Goal: Transaction & Acquisition: Purchase product/service

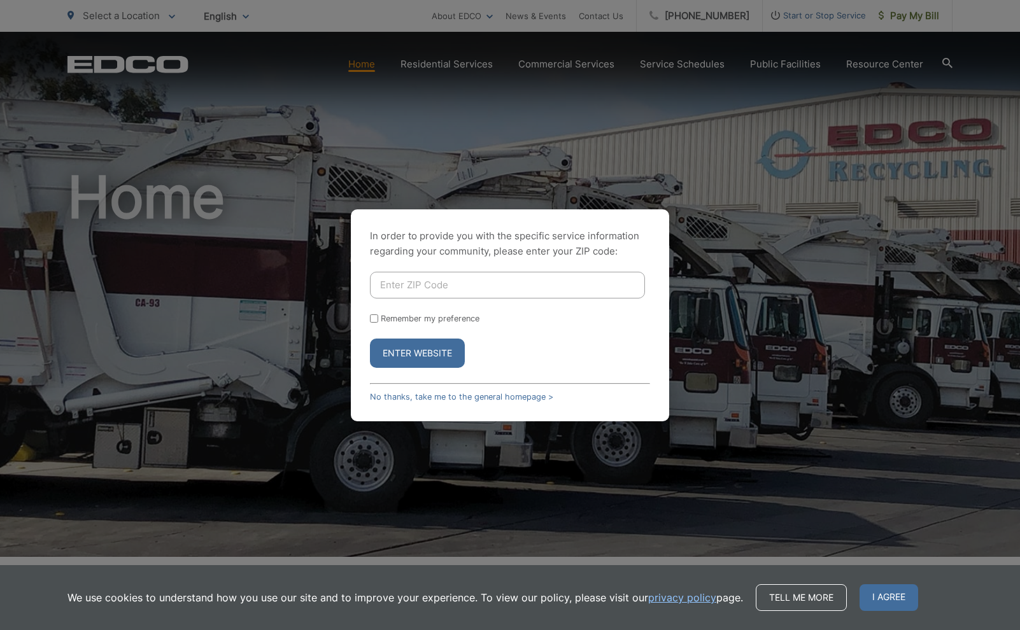
click at [498, 277] on input "Enter ZIP Code" at bounding box center [507, 285] width 275 height 27
click at [492, 287] on input "Enter ZIP Code" at bounding box center [507, 285] width 275 height 27
click at [451, 287] on input "Enter ZIP Code" at bounding box center [507, 285] width 275 height 27
type input "92021"
drag, startPoint x: 372, startPoint y: 318, endPoint x: 414, endPoint y: 370, distance: 67.5
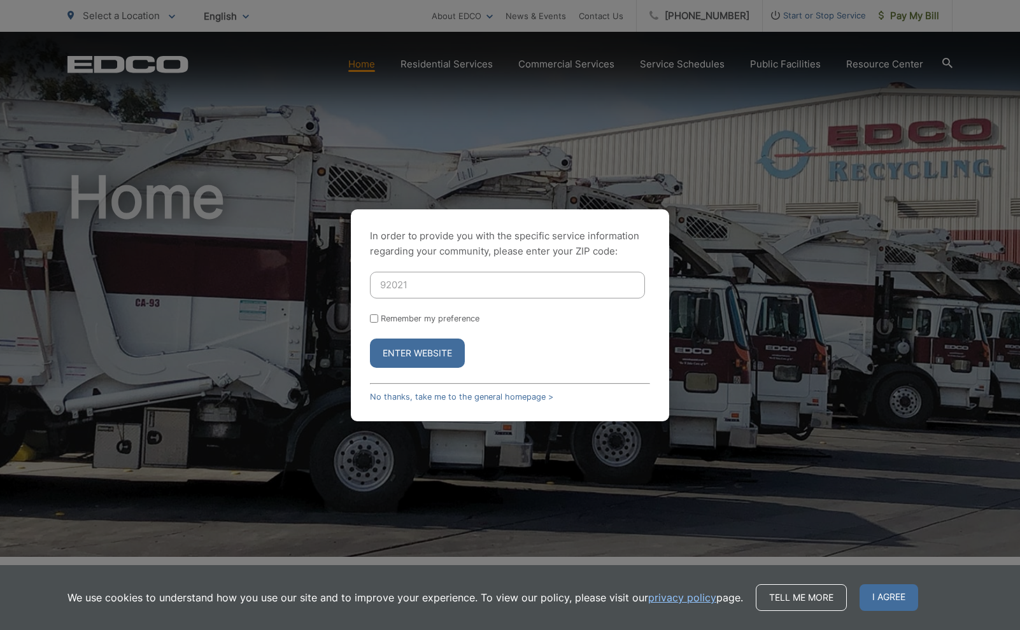
click at [372, 318] on input "Remember my preference" at bounding box center [374, 318] width 8 height 8
checkbox input "true"
click at [411, 356] on button "Enter Website" at bounding box center [417, 353] width 95 height 29
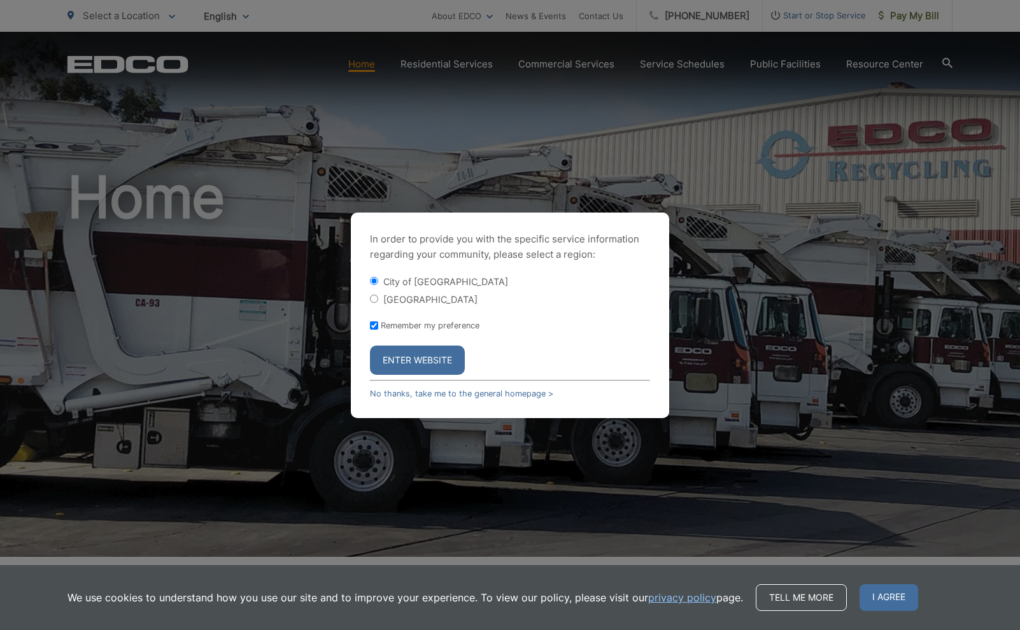
click at [445, 360] on button "Enter Website" at bounding box center [417, 360] width 95 height 29
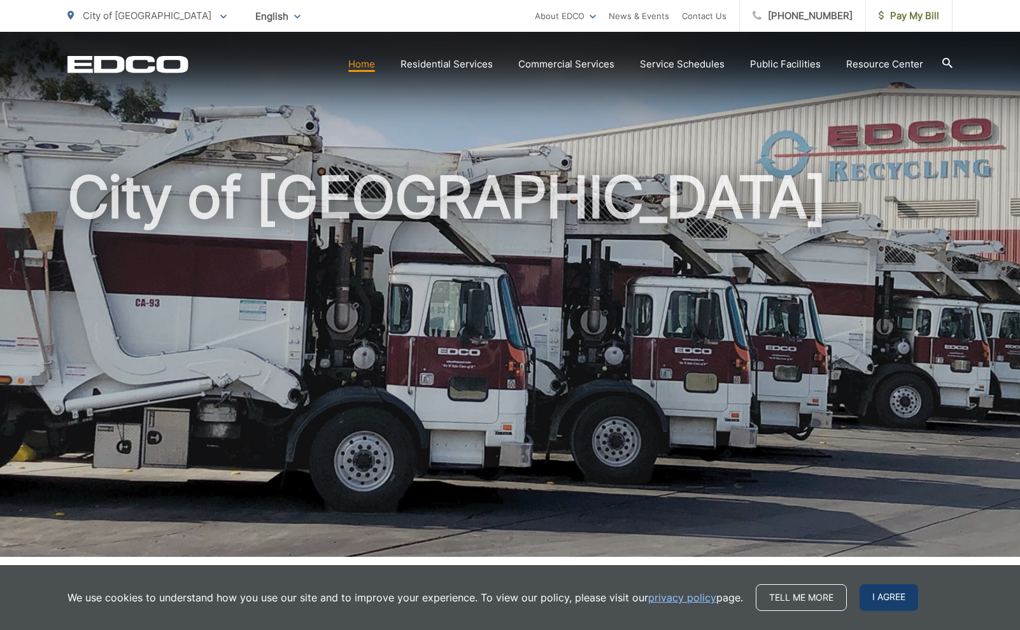
click at [892, 601] on span "I agree" at bounding box center [888, 597] width 59 height 27
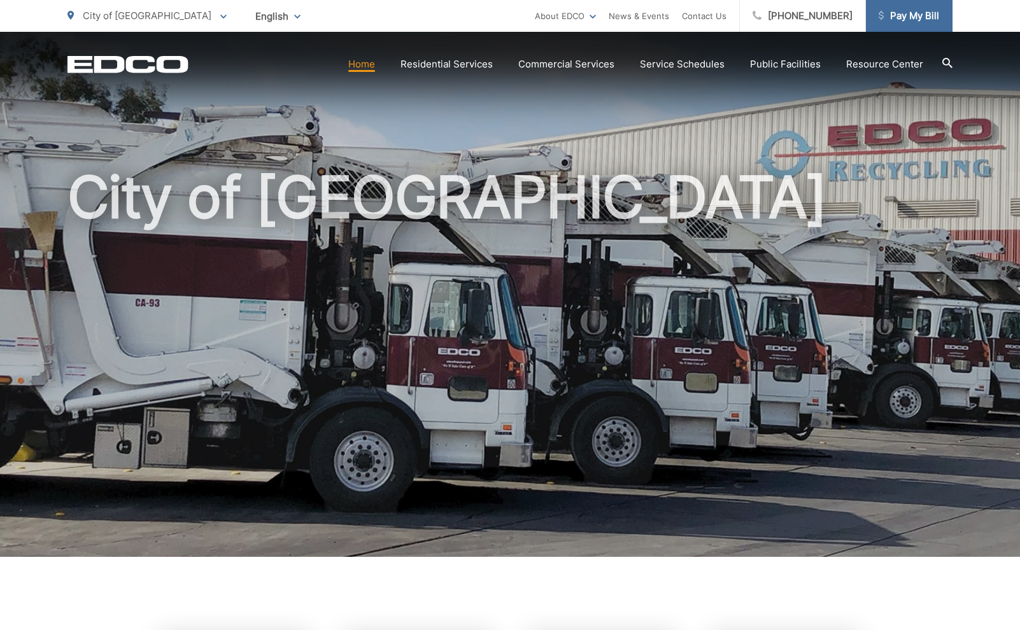
click at [913, 13] on span "Pay My Bill" at bounding box center [908, 15] width 60 height 15
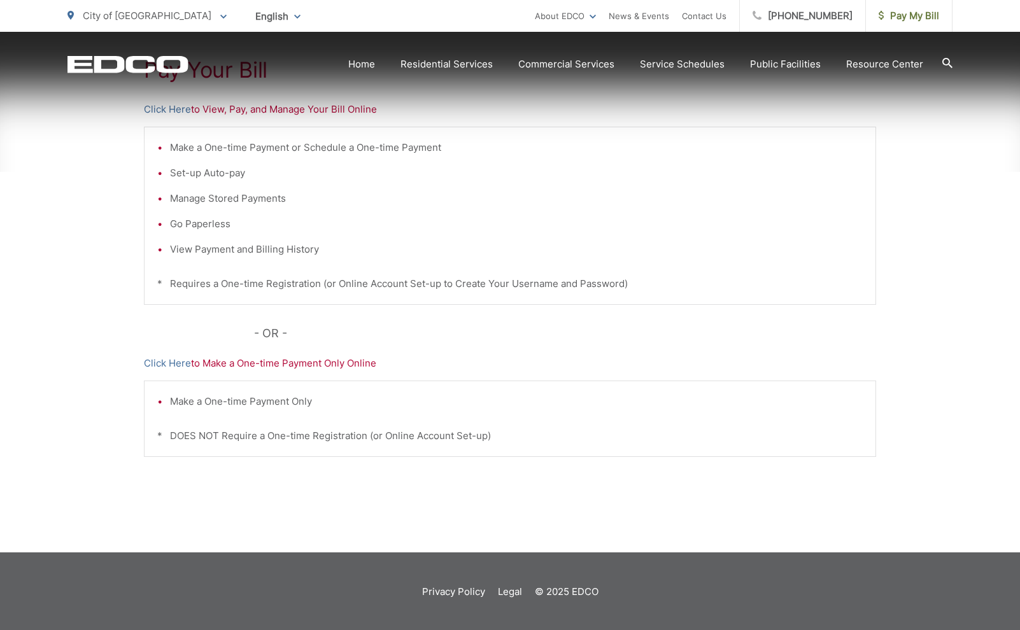
scroll to position [275, 0]
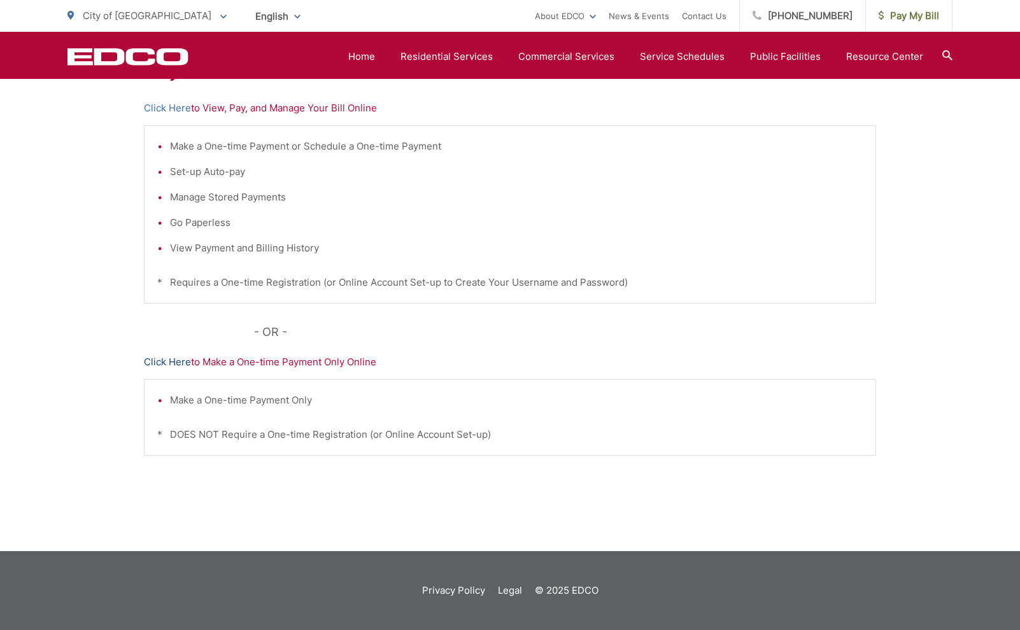
click at [171, 362] on link "Click Here" at bounding box center [167, 362] width 47 height 15
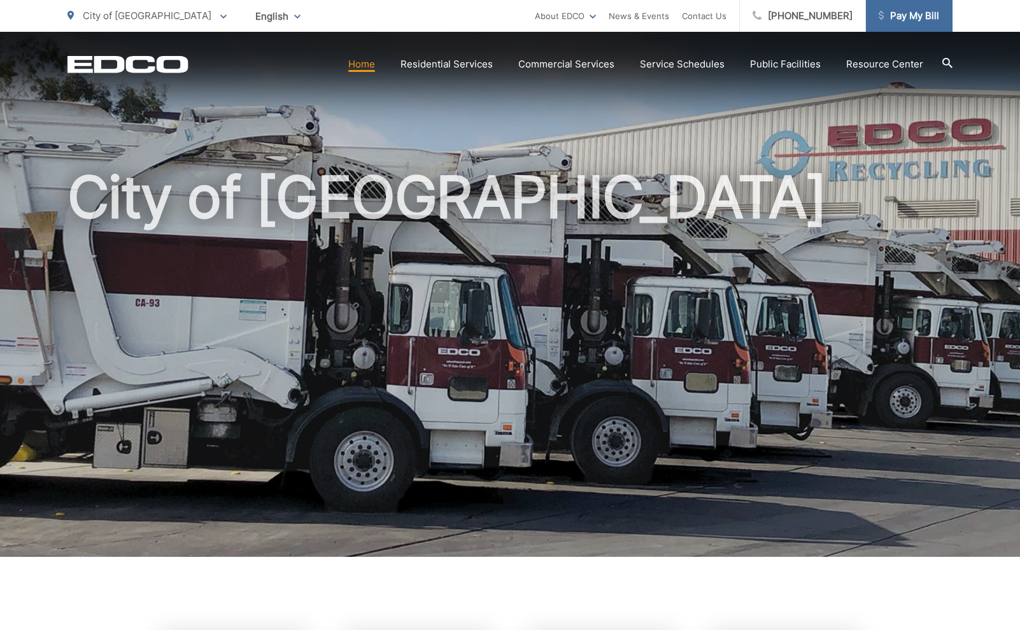
click at [919, 15] on span "Pay My Bill" at bounding box center [908, 15] width 60 height 15
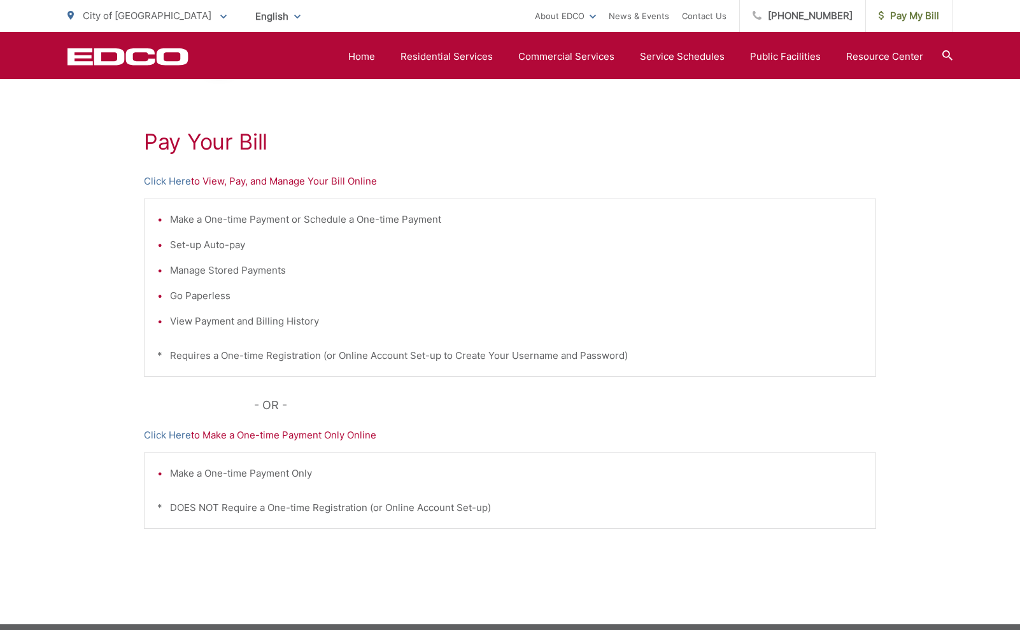
scroll to position [202, 0]
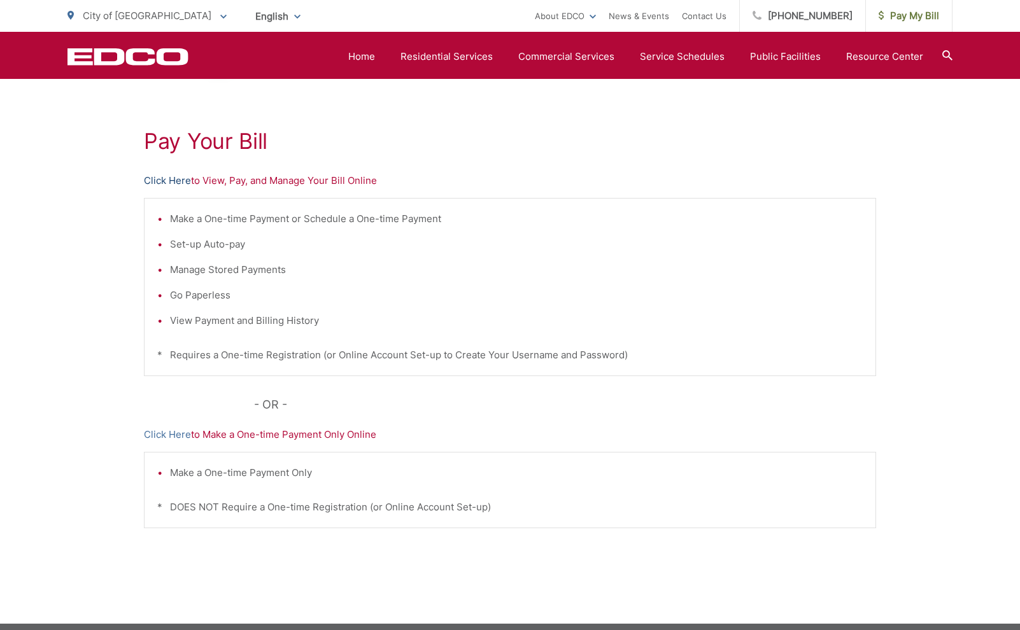
click at [176, 181] on link "Click Here" at bounding box center [167, 180] width 47 height 15
